Goal: Use online tool/utility: Utilize a website feature to perform a specific function

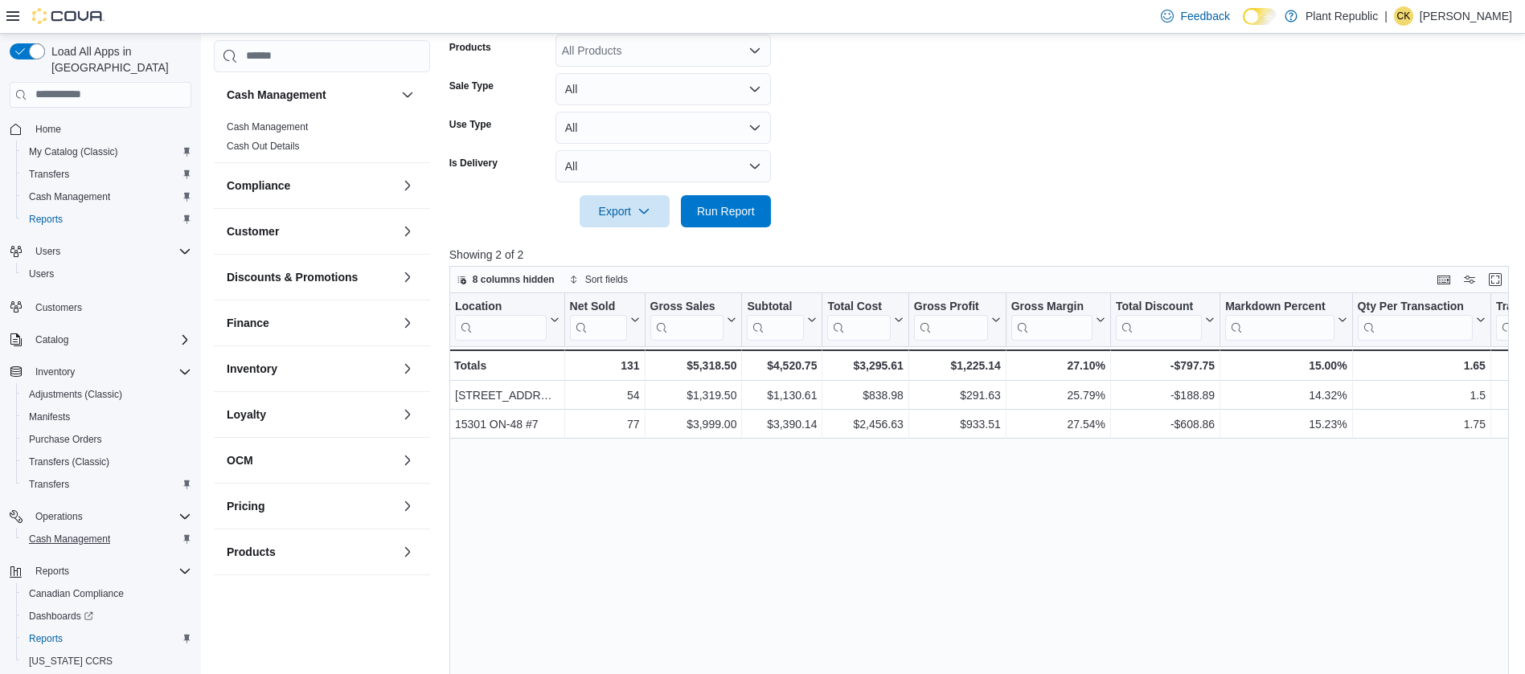
scroll to position [359, 0]
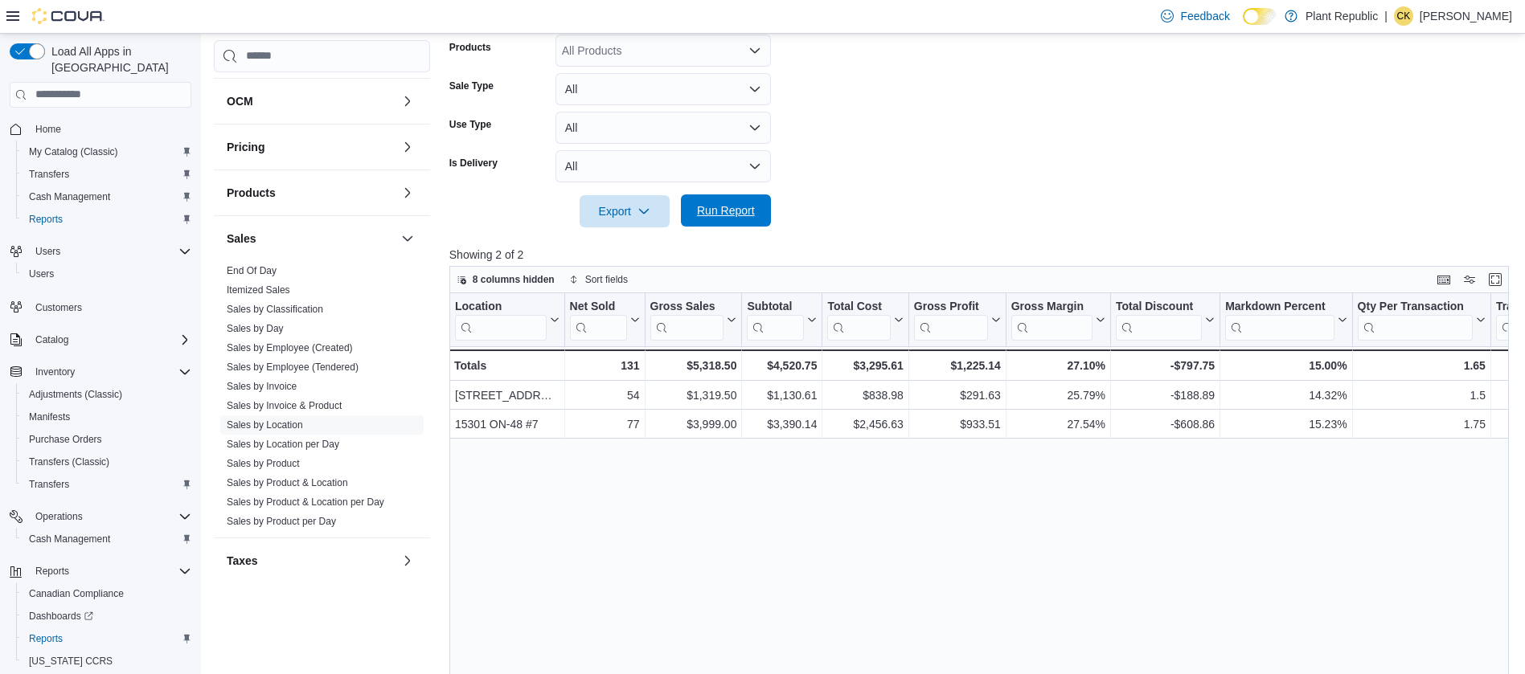
click at [726, 204] on span "Run Report" at bounding box center [726, 211] width 58 height 16
click at [733, 212] on span "Run Report" at bounding box center [726, 211] width 58 height 16
click at [733, 219] on span "Run Report" at bounding box center [726, 211] width 71 height 32
click at [715, 221] on span "Run Report" at bounding box center [726, 211] width 71 height 32
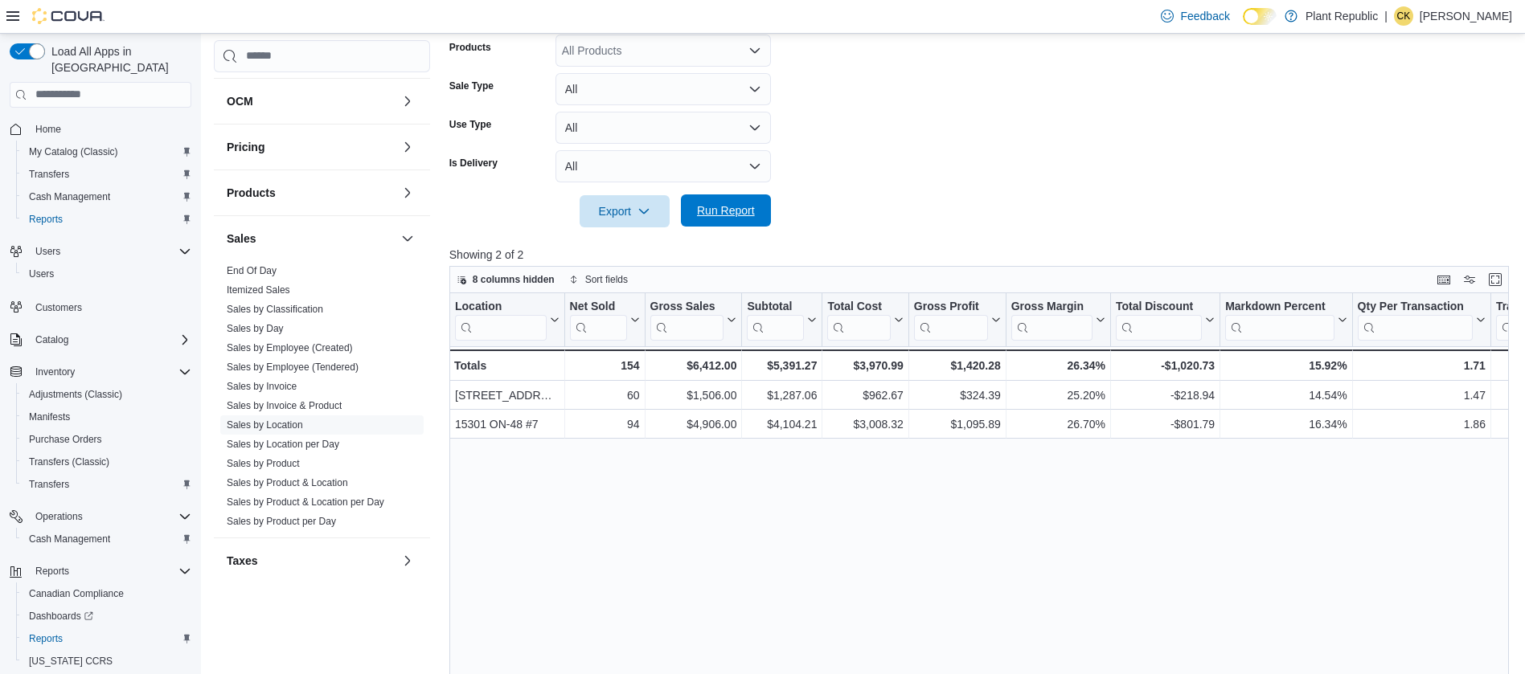
click at [734, 221] on span "Run Report" at bounding box center [726, 211] width 71 height 32
click at [729, 218] on span "Run Report" at bounding box center [726, 211] width 58 height 16
click at [742, 220] on span "Run Report" at bounding box center [726, 211] width 71 height 32
click at [713, 215] on span "Run Report" at bounding box center [726, 211] width 58 height 16
